Goal: Register for event/course

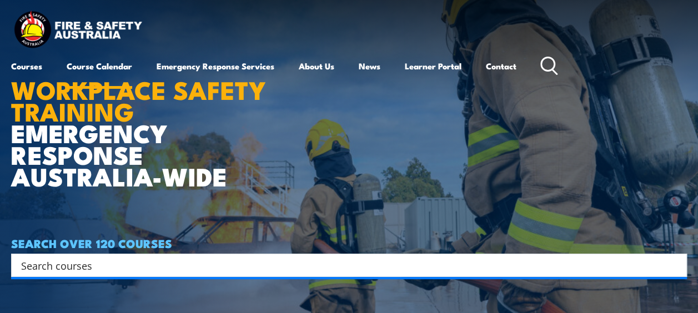
click at [110, 65] on link "Course Calendar" at bounding box center [100, 66] width 66 height 27
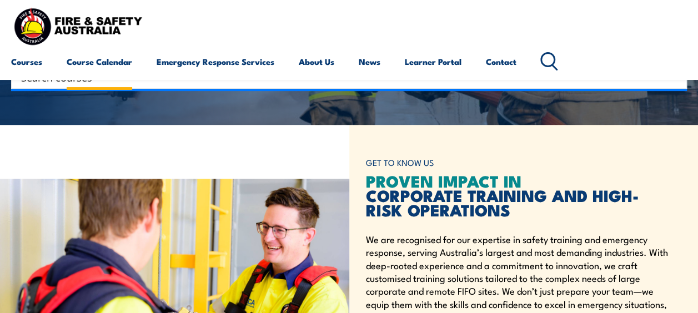
scroll to position [189, 0]
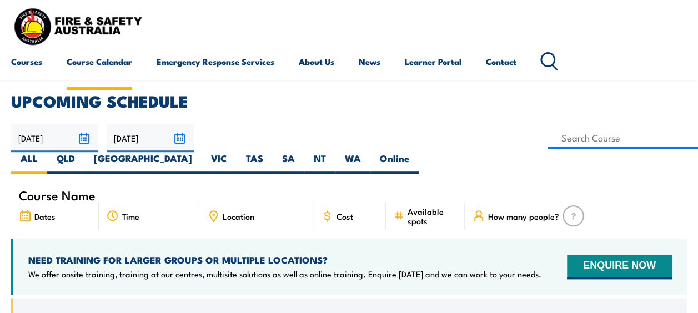
scroll to position [241, 0]
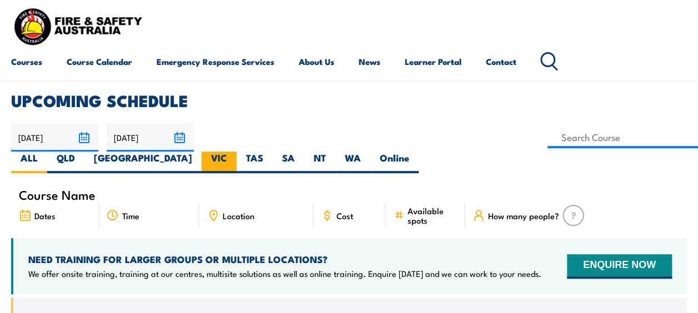
click at [237, 152] on label "VIC" at bounding box center [219, 163] width 35 height 22
click at [234, 152] on input "VIC" at bounding box center [230, 155] width 7 height 7
radio input "true"
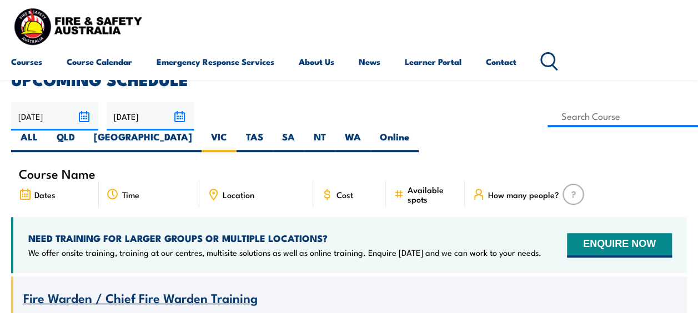
scroll to position [258, 0]
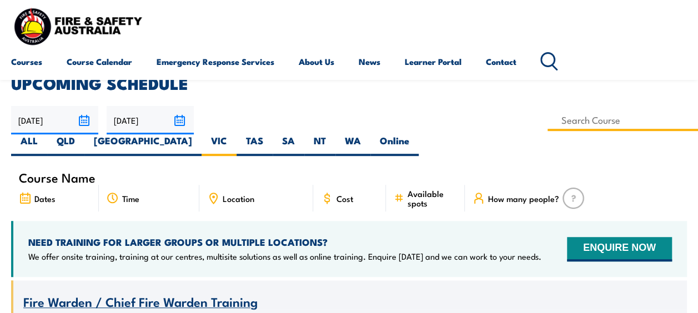
click at [548, 127] on input at bounding box center [623, 120] width 151 height 22
type input "Issue Work Permits Training"
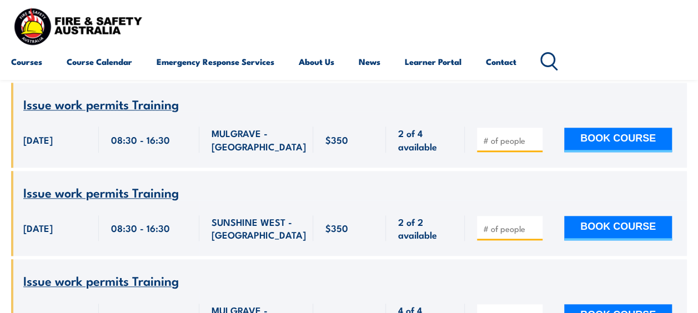
scroll to position [455, 0]
